Goal: Information Seeking & Learning: Learn about a topic

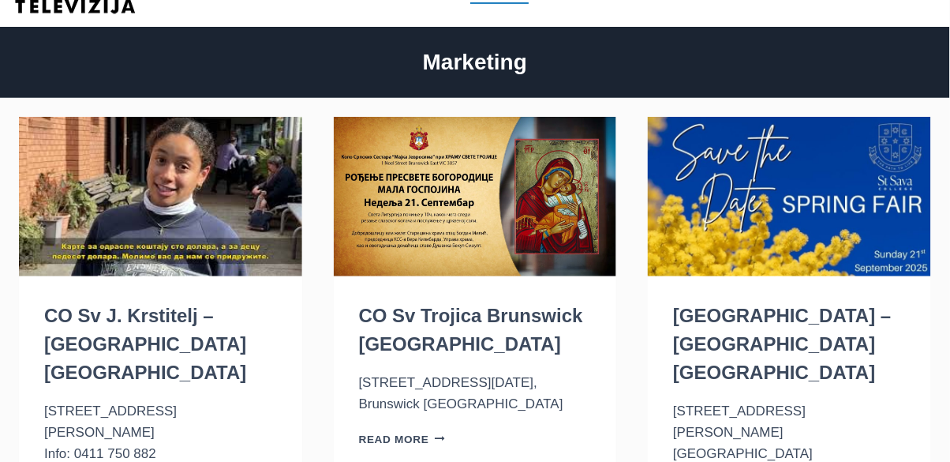
scroll to position [88, 0]
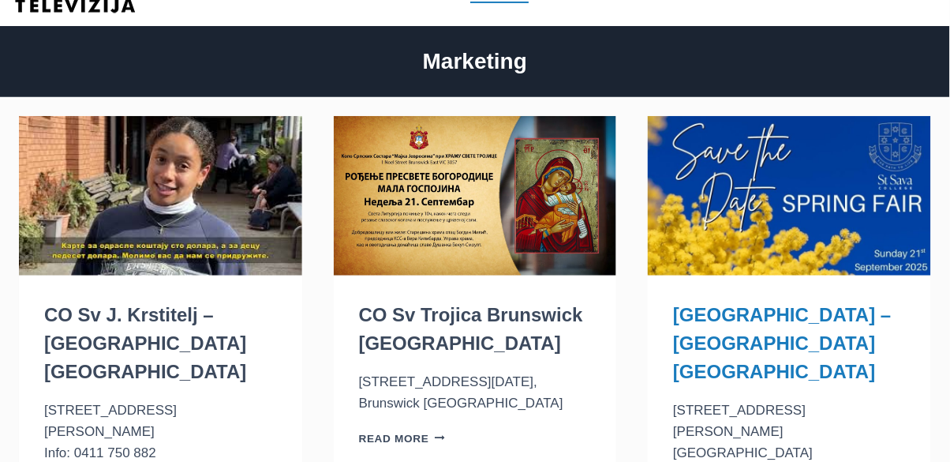
click at [718, 337] on link "[GEOGRAPHIC_DATA] – [GEOGRAPHIC_DATA] [GEOGRAPHIC_DATA]" at bounding box center [782, 343] width 218 height 78
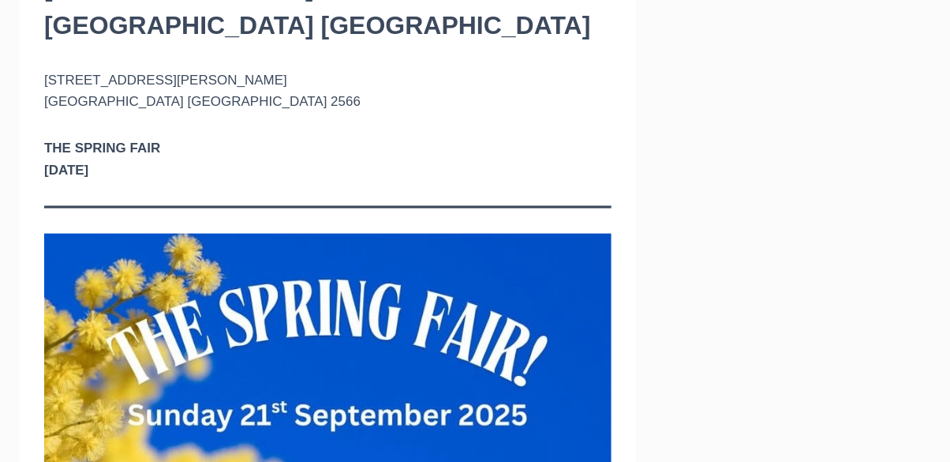
scroll to position [231, 0]
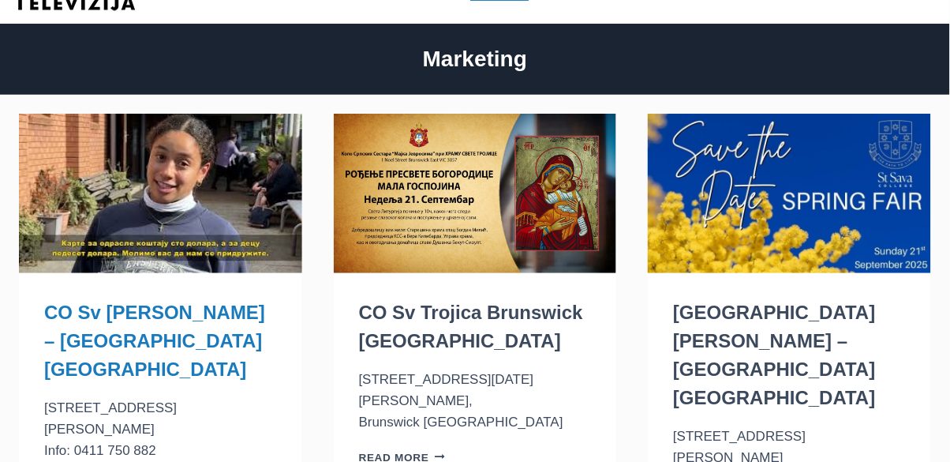
click at [101, 335] on link "CO Sv [PERSON_NAME] – [GEOGRAPHIC_DATA] [GEOGRAPHIC_DATA]" at bounding box center [154, 341] width 221 height 78
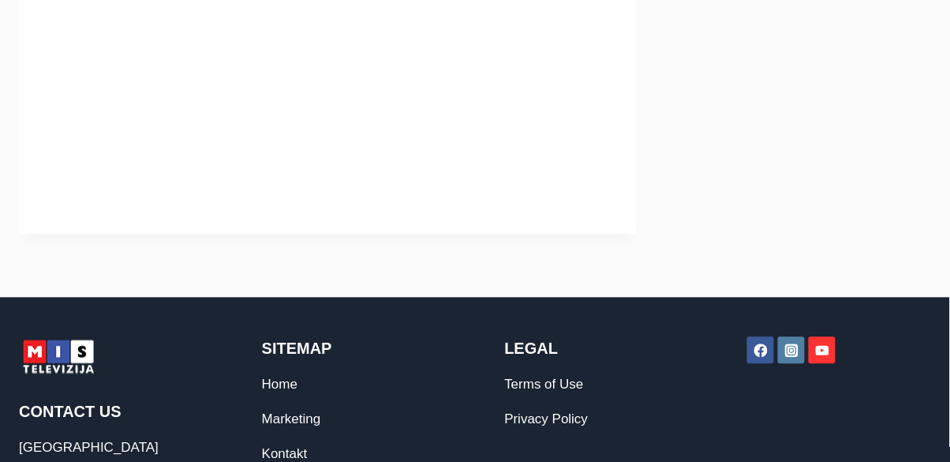
scroll to position [562, 0]
